Goal: Complete application form

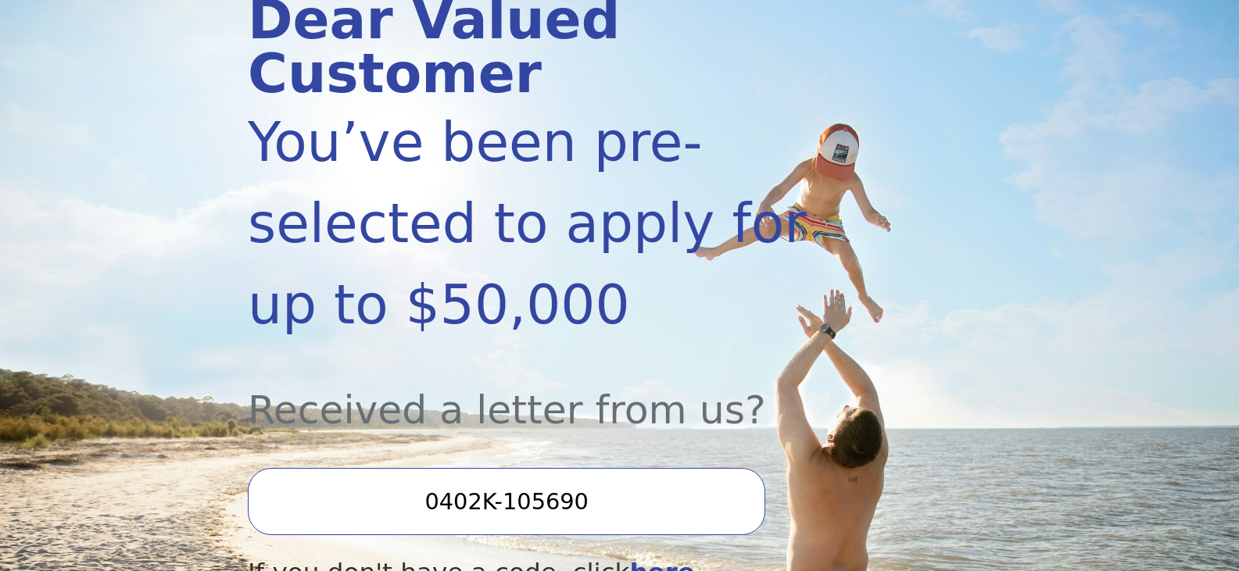
scroll to position [313, 0]
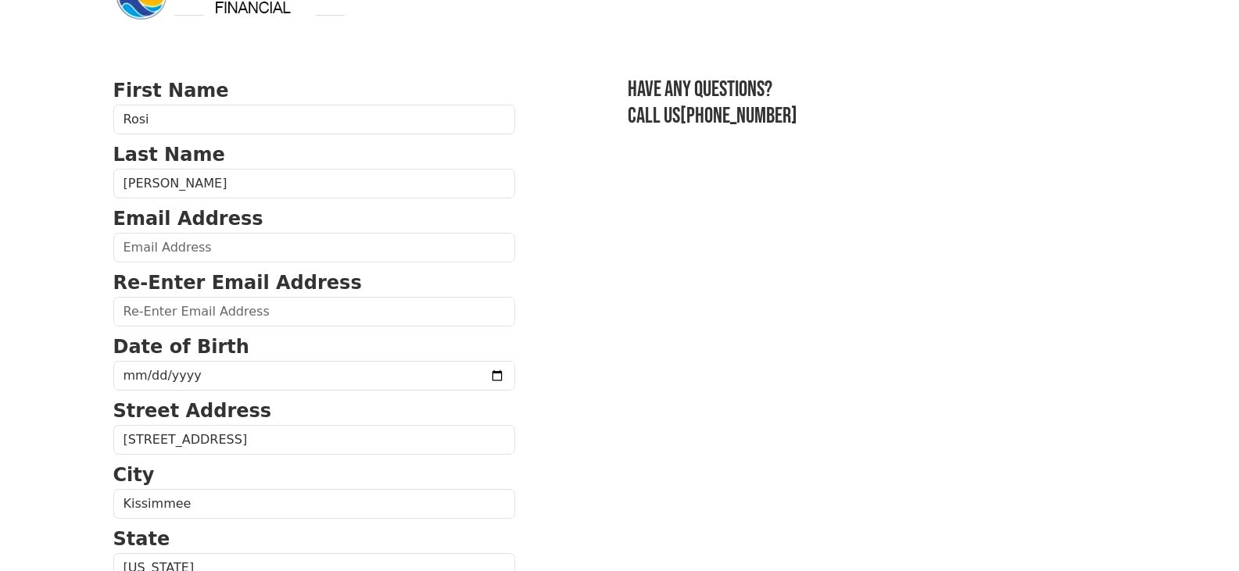
scroll to position [78, 0]
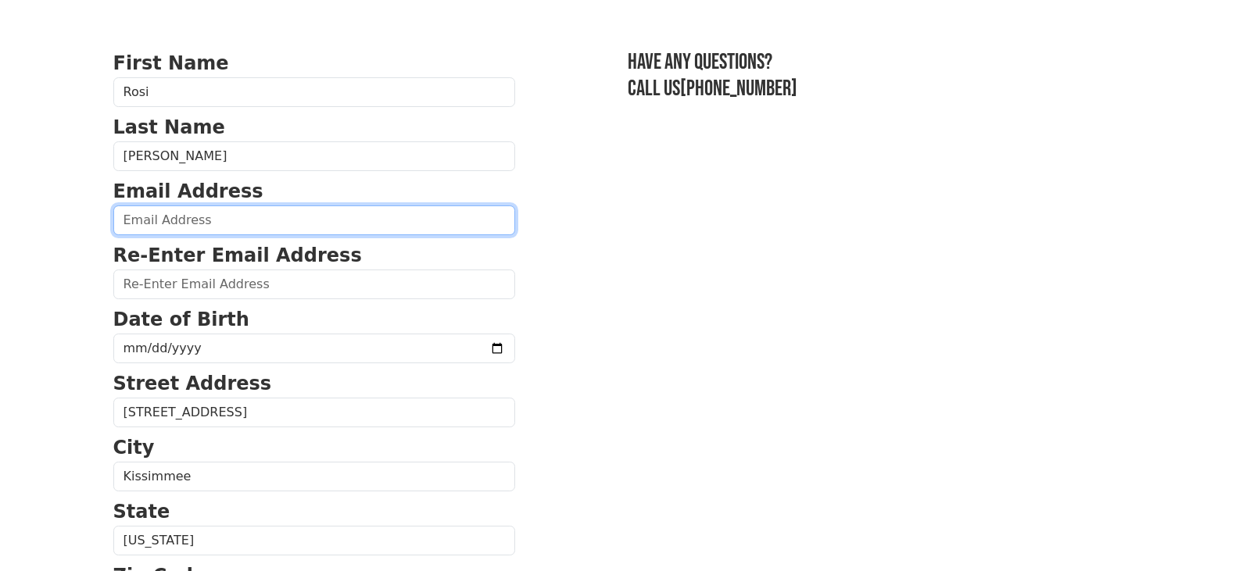
click at [134, 220] on input "email" at bounding box center [314, 221] width 402 height 30
type input "[EMAIL_ADDRESS][DOMAIN_NAME]"
type input "[PHONE_NUMBER]"
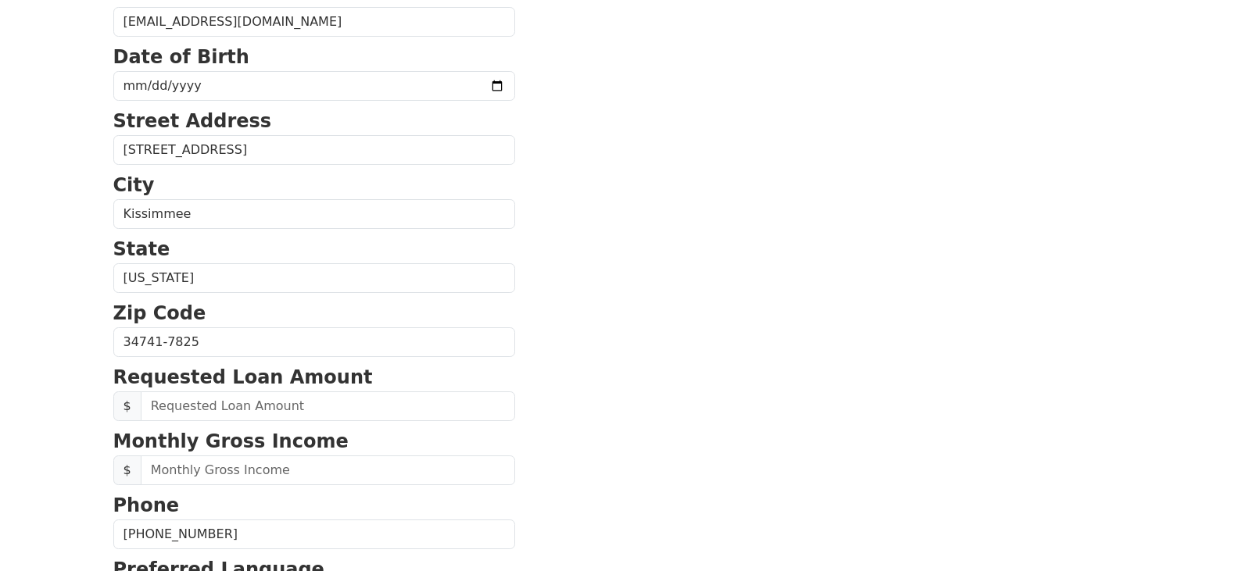
scroll to position [199, 0]
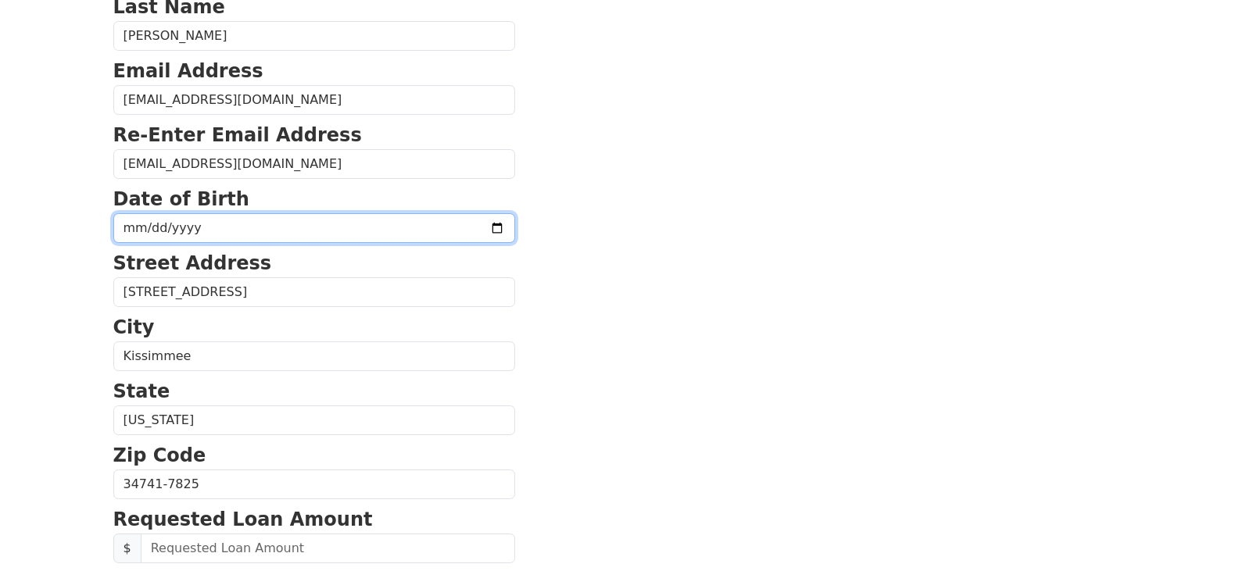
click at [120, 226] on input "date" at bounding box center [314, 228] width 402 height 30
type input "[DATE]"
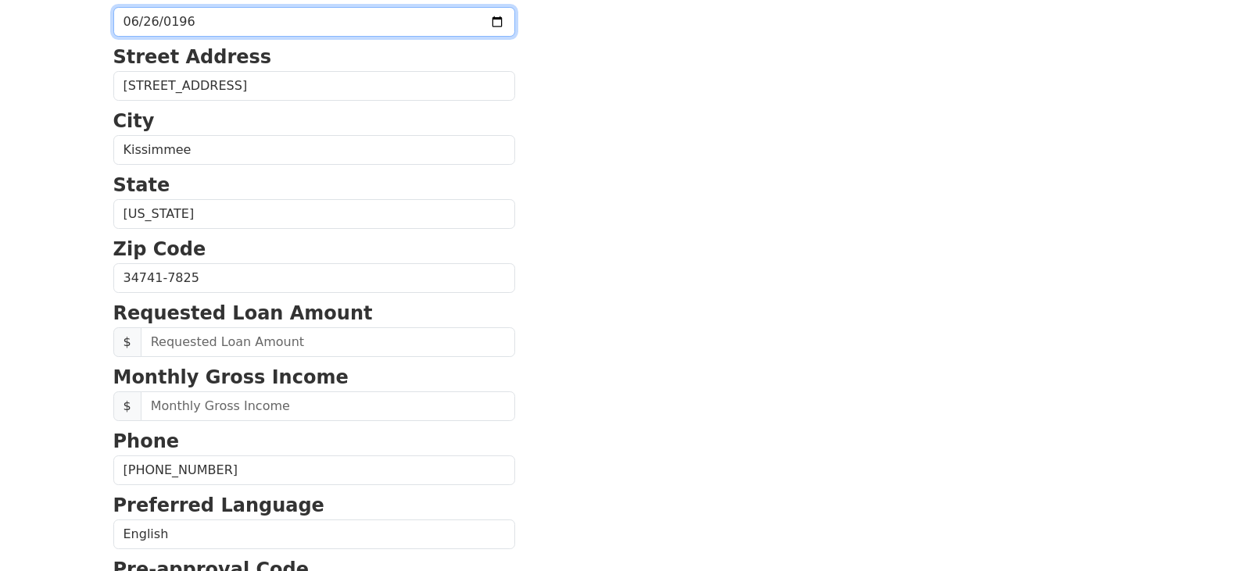
scroll to position [433, 0]
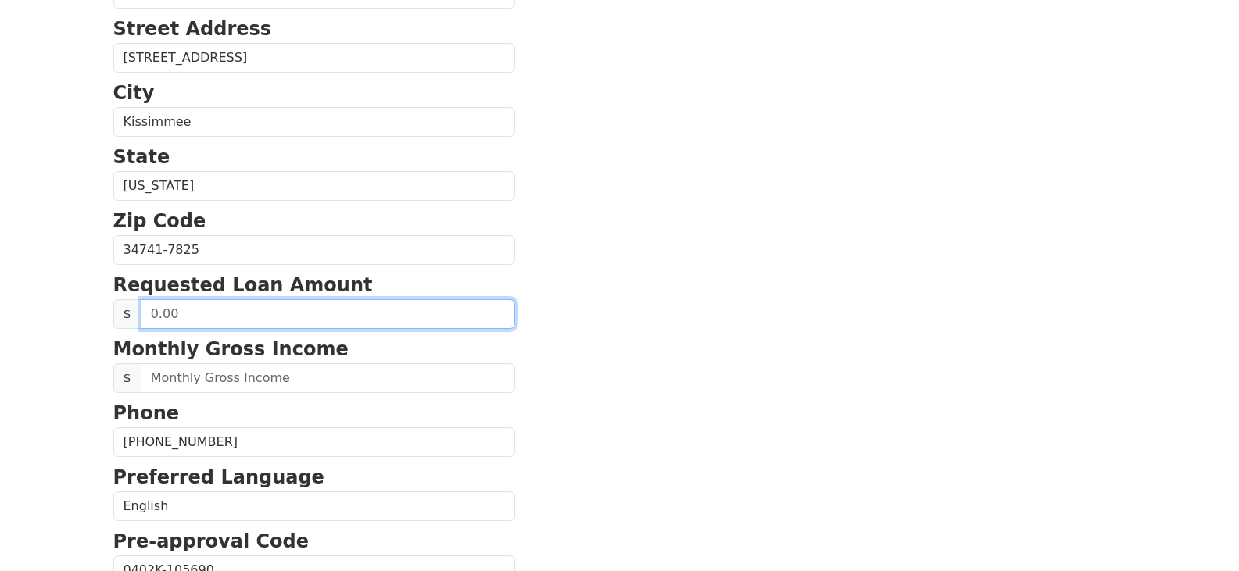
drag, startPoint x: 146, startPoint y: 315, endPoint x: 200, endPoint y: 316, distance: 53.9
click at [200, 316] on input "text" at bounding box center [328, 314] width 374 height 30
type input "20,000.00"
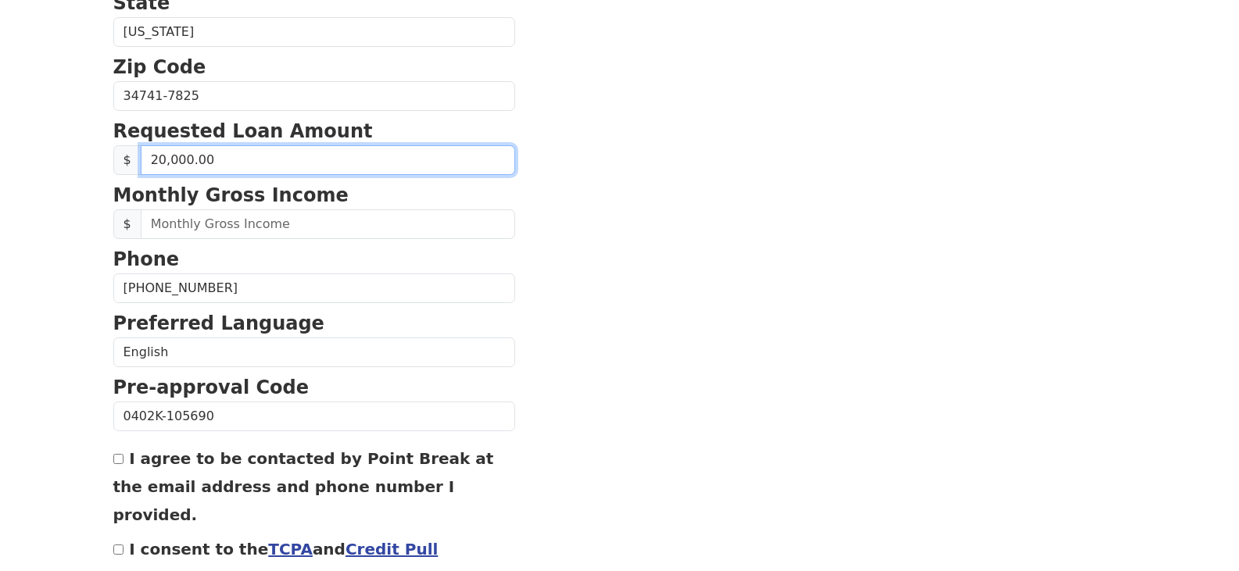
scroll to position [589, 0]
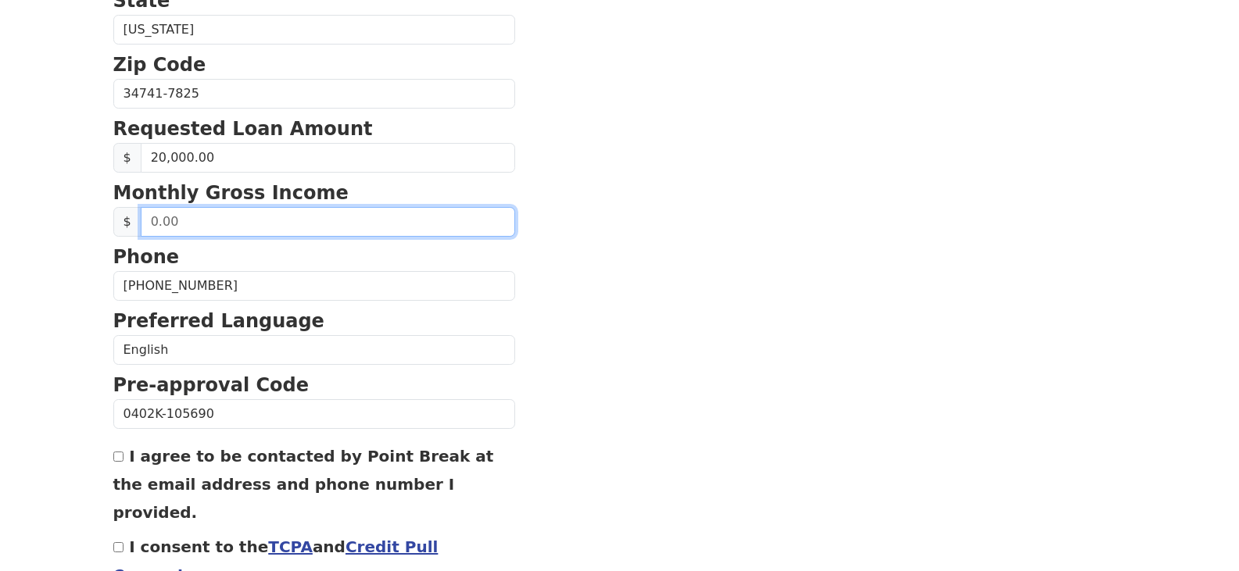
click at [148, 221] on input "text" at bounding box center [328, 222] width 374 height 30
type input "6,000.00"
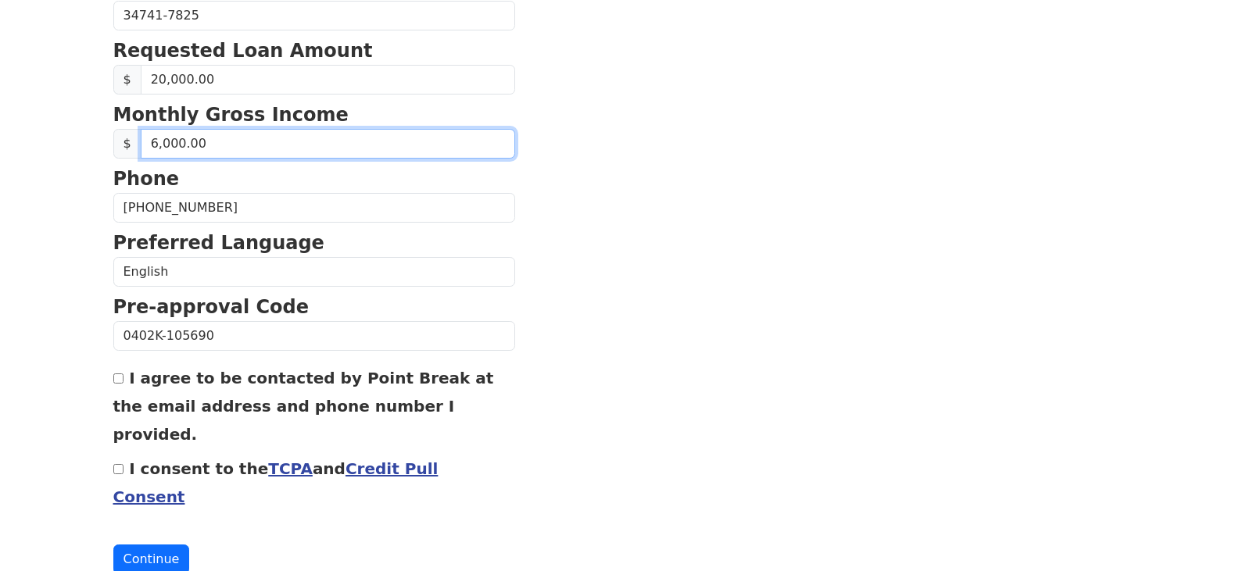
scroll to position [673, 0]
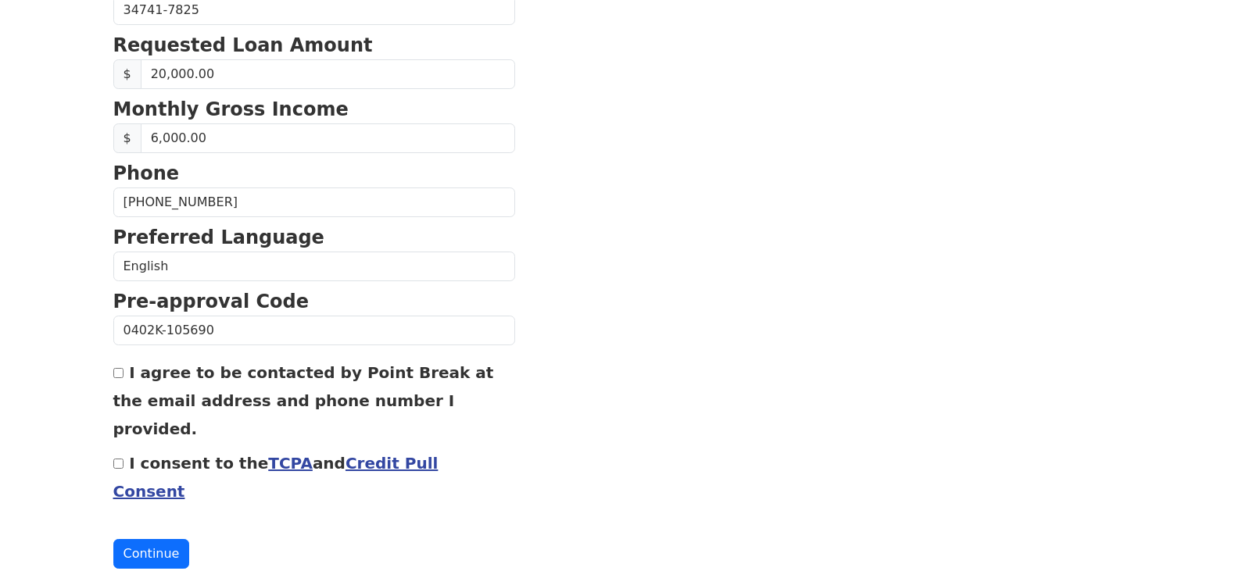
click at [117, 374] on input "I agree to be contacted by Point Break at the email address and phone number I …" at bounding box center [118, 373] width 10 height 10
checkbox input "true"
drag, startPoint x: 116, startPoint y: 437, endPoint x: 124, endPoint y: 443, distance: 10.0
click at [116, 459] on input "I consent to the TCPA and Credit Pull Consent" at bounding box center [118, 464] width 10 height 10
checkbox input "true"
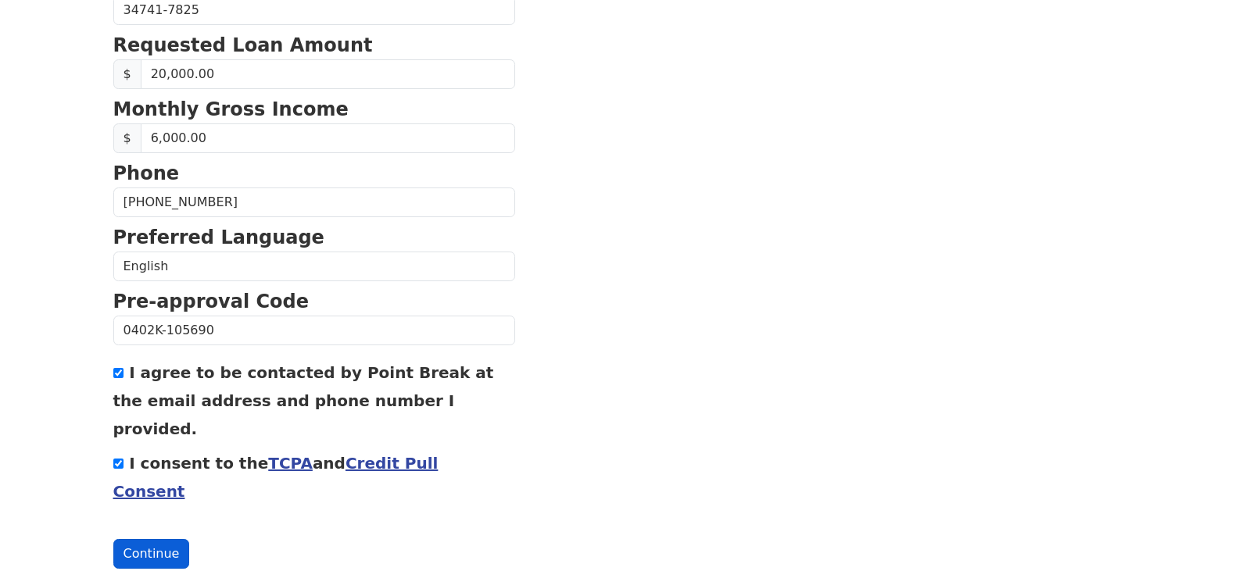
click at [142, 539] on button "Continue" at bounding box center [151, 554] width 77 height 30
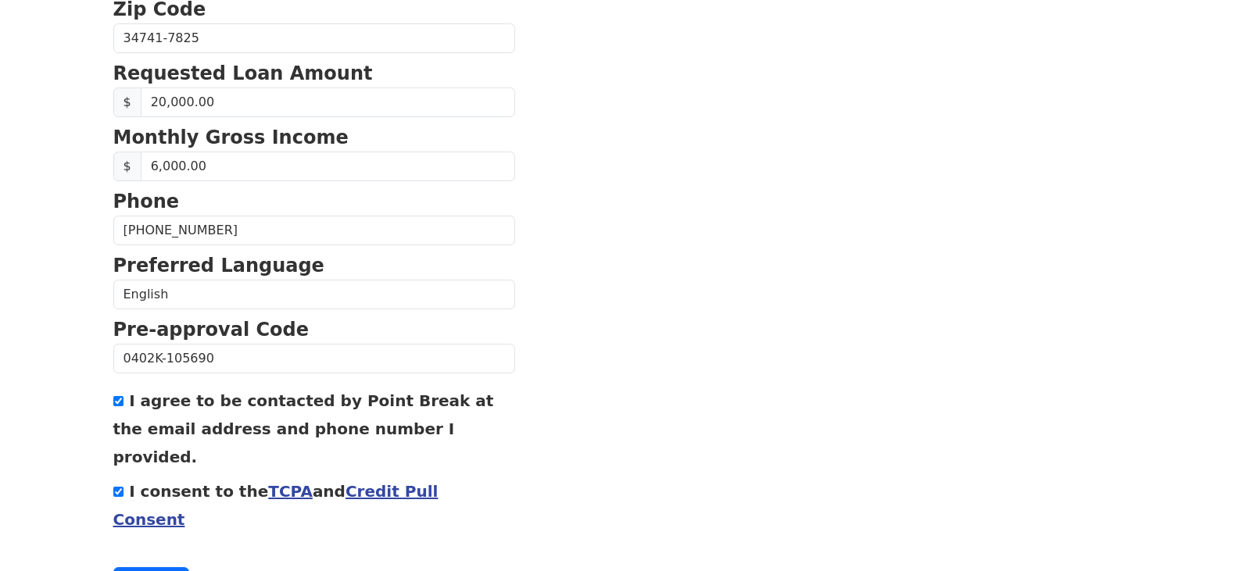
scroll to position [752, 0]
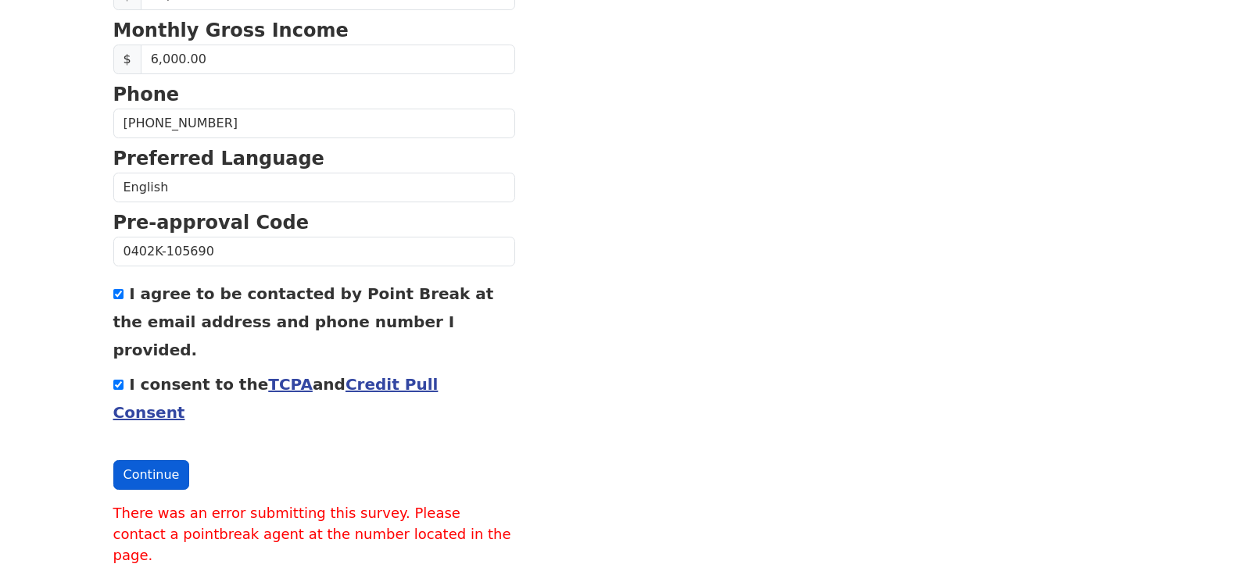
click at [136, 460] on button "Continue" at bounding box center [151, 475] width 77 height 30
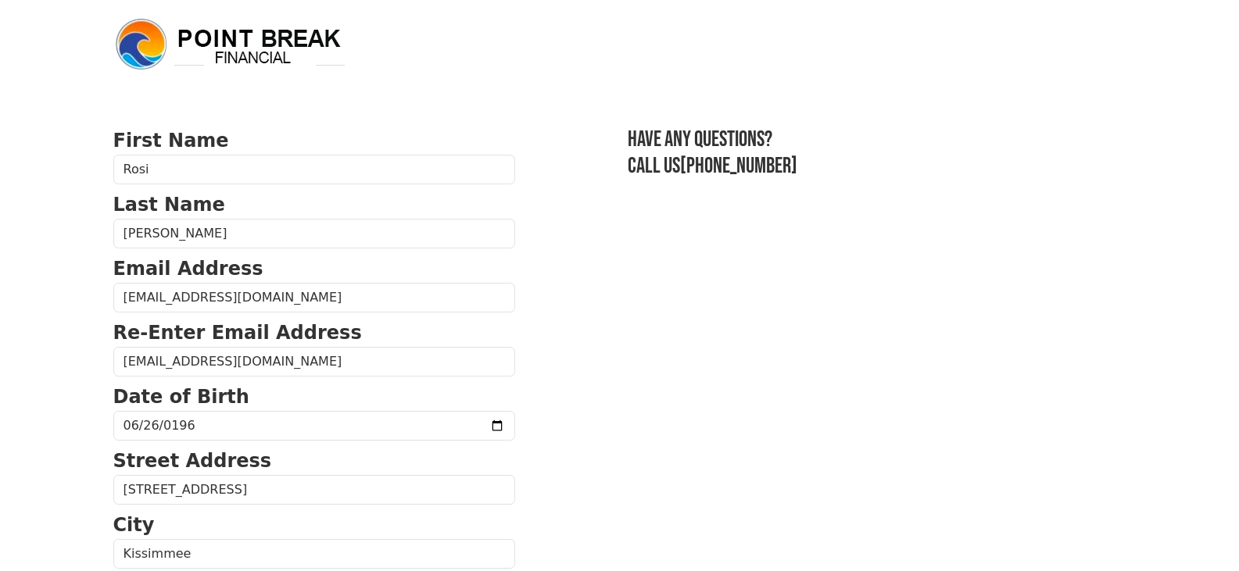
scroll to position [0, 0]
click at [680, 172] on link "[PHONE_NUMBER]" at bounding box center [738, 167] width 117 height 26
click at [982, 79] on header at bounding box center [620, 45] width 1032 height 90
